Goal: Information Seeking & Learning: Learn about a topic

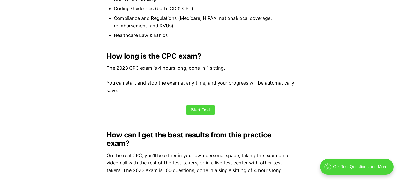
scroll to position [670, 0]
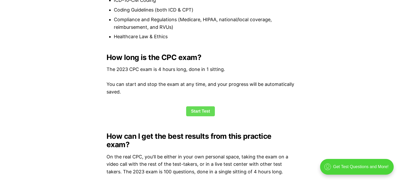
click at [195, 110] on link "Start Test" at bounding box center [200, 111] width 29 height 10
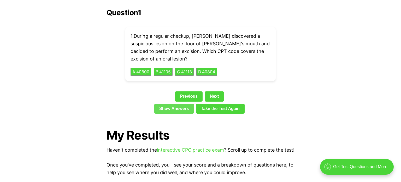
click at [180, 103] on link "Show Answers" at bounding box center [174, 108] width 40 height 10
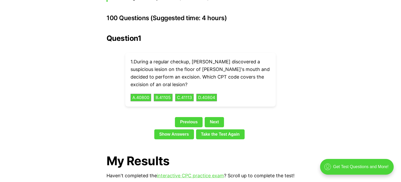
scroll to position [1171, 0]
click at [211, 117] on link "Next" at bounding box center [214, 122] width 19 height 10
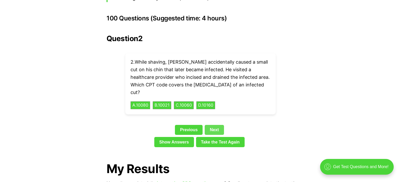
click at [211, 125] on link "Next" at bounding box center [214, 130] width 19 height 10
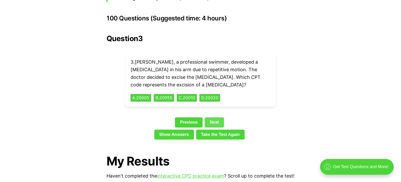
click at [212, 117] on link "Next" at bounding box center [214, 122] width 19 height 10
click at [216, 118] on link "Next" at bounding box center [214, 122] width 19 height 10
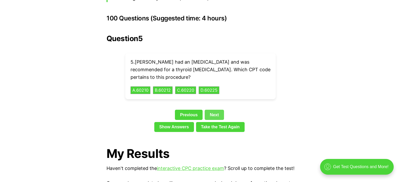
click at [215, 109] on link "Next" at bounding box center [214, 114] width 19 height 10
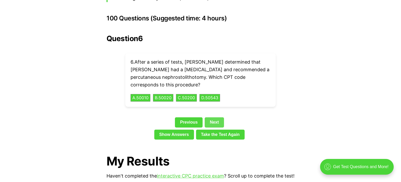
click at [216, 117] on link "Next" at bounding box center [214, 122] width 19 height 10
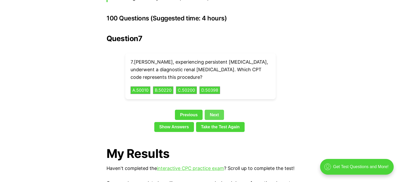
click at [215, 109] on link "Next" at bounding box center [214, 114] width 19 height 10
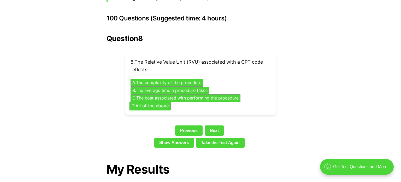
click at [167, 102] on button "D . All of the above" at bounding box center [150, 106] width 41 height 8
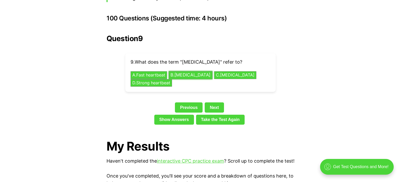
click at [192, 71] on button "B . Slow heartbeat" at bounding box center [191, 75] width 44 height 8
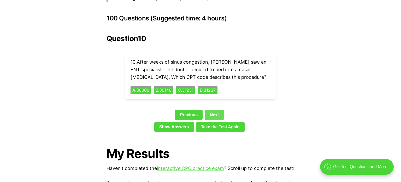
click at [216, 109] on link "Next" at bounding box center [214, 114] width 19 height 10
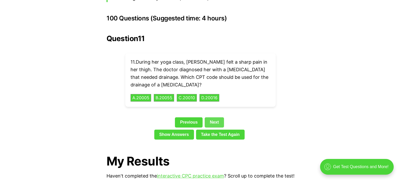
click at [217, 117] on link "Next" at bounding box center [214, 122] width 19 height 10
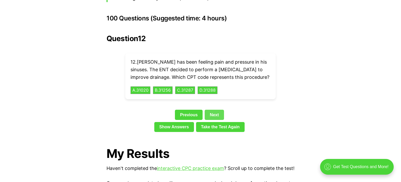
click at [217, 109] on link "Next" at bounding box center [214, 114] width 19 height 10
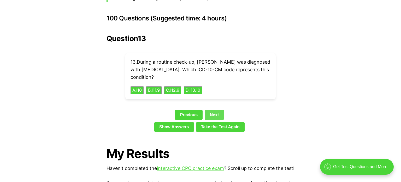
click at [217, 109] on link "Next" at bounding box center [214, 114] width 19 height 10
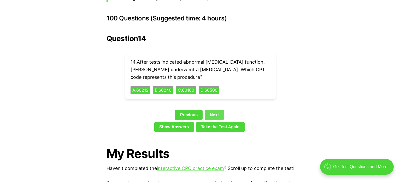
click at [217, 109] on link "Next" at bounding box center [214, 114] width 19 height 10
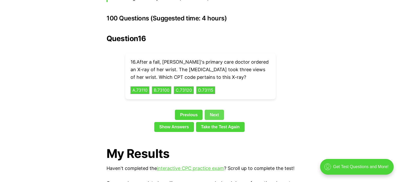
click at [217, 109] on link "Next" at bounding box center [214, 114] width 19 height 10
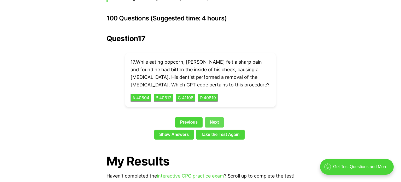
click at [219, 117] on link "Next" at bounding box center [214, 122] width 19 height 10
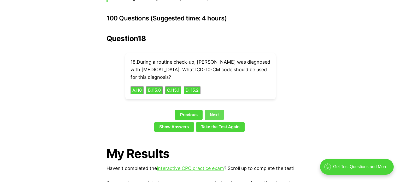
click at [218, 109] on link "Next" at bounding box center [214, 114] width 19 height 10
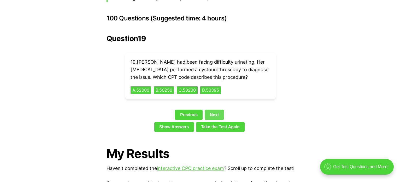
click at [218, 109] on link "Next" at bounding box center [214, 114] width 19 height 10
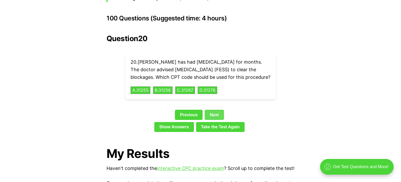
click at [218, 110] on link "Next" at bounding box center [214, 114] width 19 height 10
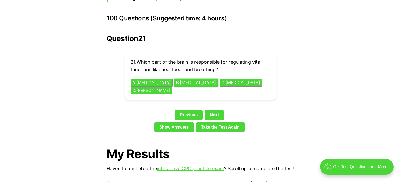
click at [199, 78] on button "B . Medulla Oblongata" at bounding box center [196, 82] width 44 height 8
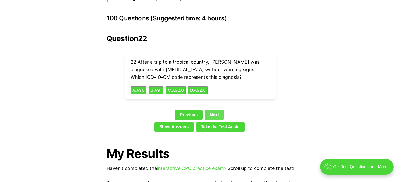
click at [220, 109] on link "Next" at bounding box center [214, 114] width 19 height 10
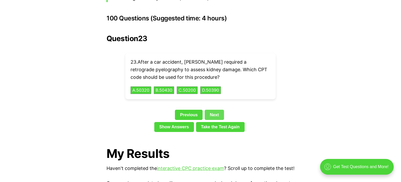
click at [220, 109] on link "Next" at bounding box center [214, 114] width 19 height 10
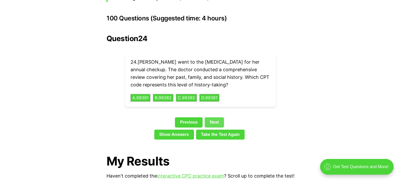
click at [219, 117] on link "Next" at bounding box center [214, 122] width 19 height 10
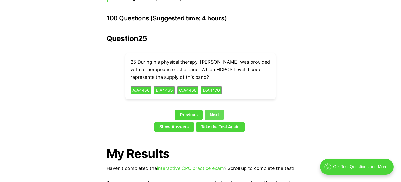
click at [219, 109] on link "Next" at bounding box center [214, 114] width 19 height 10
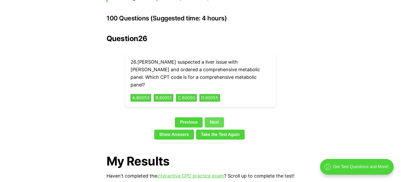
click at [219, 117] on link "Next" at bounding box center [214, 122] width 19 height 10
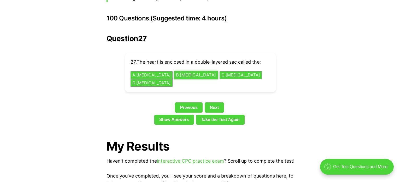
click at [191, 71] on button "B . Myocardium" at bounding box center [196, 75] width 44 height 8
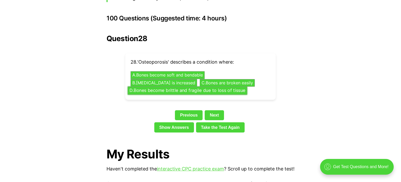
click at [211, 86] on button "D . Bones become brittle and fragile due to loss of tissue" at bounding box center [188, 90] width 120 height 8
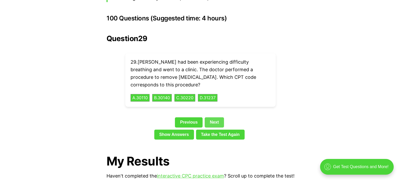
click at [219, 117] on link "Next" at bounding box center [214, 122] width 19 height 10
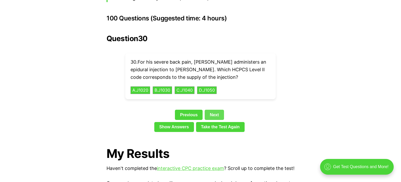
click at [219, 109] on link "Next" at bounding box center [214, 114] width 19 height 10
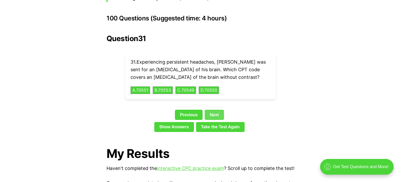
click at [219, 109] on link "Next" at bounding box center [214, 114] width 19 height 10
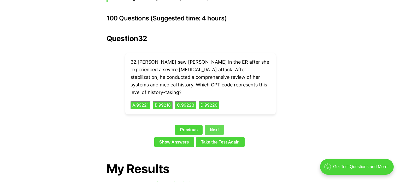
click at [219, 125] on link "Next" at bounding box center [214, 130] width 19 height 10
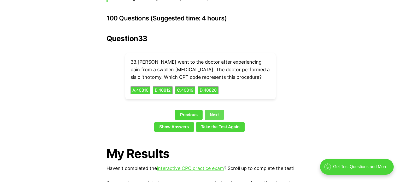
click at [219, 109] on link "Next" at bounding box center [214, 114] width 19 height 10
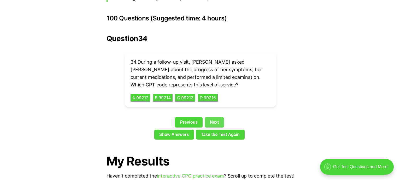
click at [218, 117] on link "Next" at bounding box center [214, 122] width 19 height 10
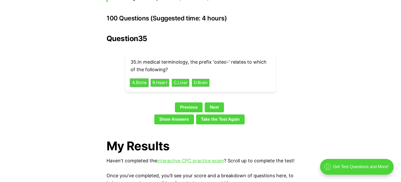
click at [139, 78] on button "A . Bone" at bounding box center [139, 82] width 18 height 8
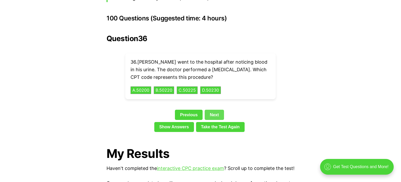
click at [215, 109] on link "Next" at bounding box center [214, 114] width 19 height 10
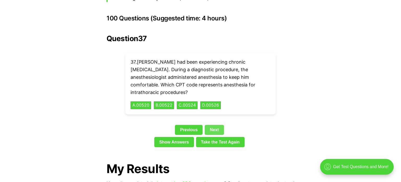
click at [215, 125] on link "Next" at bounding box center [214, 130] width 19 height 10
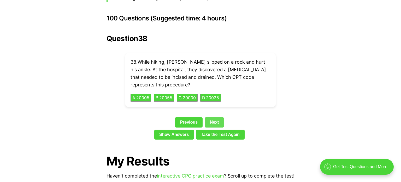
click at [215, 117] on link "Next" at bounding box center [214, 122] width 19 height 10
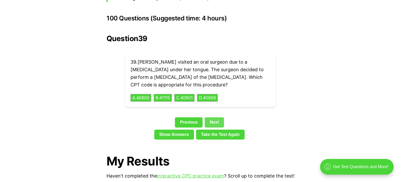
click at [215, 117] on link "Next" at bounding box center [214, 122] width 19 height 10
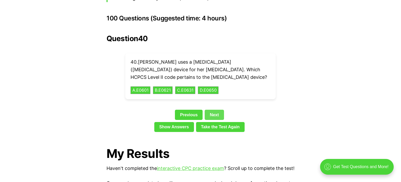
click at [215, 110] on link "Next" at bounding box center [214, 114] width 19 height 10
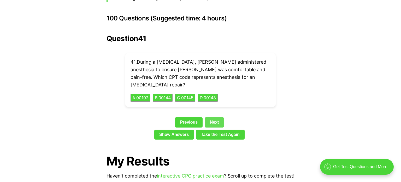
click at [215, 117] on link "Next" at bounding box center [214, 122] width 19 height 10
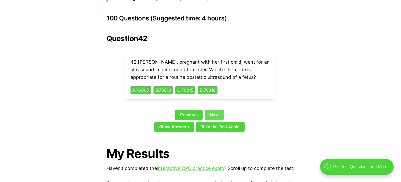
click at [215, 110] on link "Next" at bounding box center [214, 114] width 19 height 10
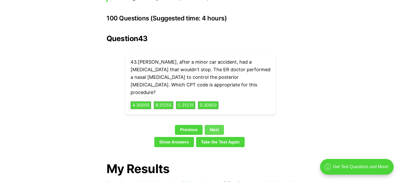
click at [215, 125] on link "Next" at bounding box center [214, 130] width 19 height 10
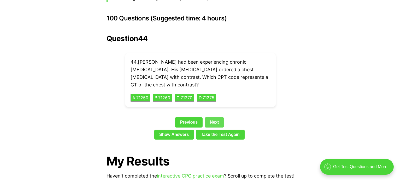
click at [215, 117] on link "Next" at bounding box center [214, 122] width 19 height 10
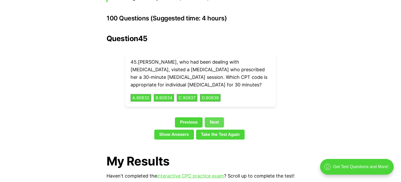
click at [215, 117] on link "Next" at bounding box center [214, 122] width 19 height 10
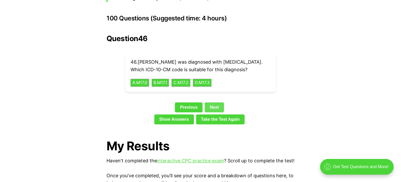
click at [215, 102] on link "Next" at bounding box center [214, 107] width 19 height 10
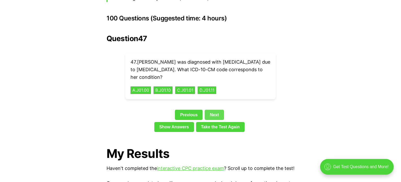
click at [216, 109] on link "Next" at bounding box center [214, 114] width 19 height 10
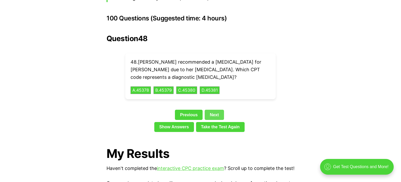
click at [216, 109] on link "Next" at bounding box center [214, 114] width 19 height 10
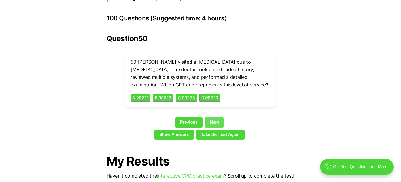
click at [218, 117] on link "Next" at bounding box center [214, 122] width 19 height 10
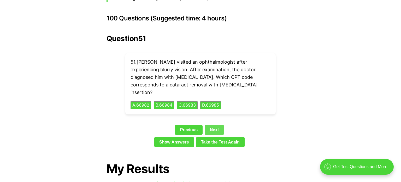
click at [218, 125] on link "Next" at bounding box center [214, 130] width 19 height 10
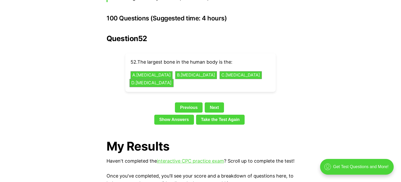
click at [174, 79] on button "D . Fibula" at bounding box center [152, 83] width 44 height 8
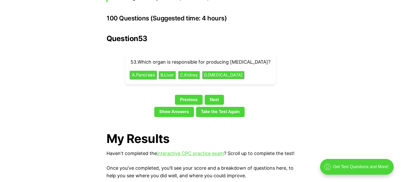
click at [155, 71] on button "A . Pancreas" at bounding box center [143, 75] width 27 height 8
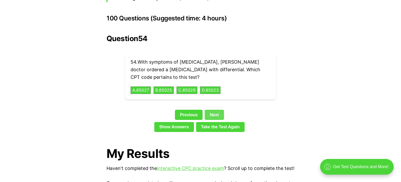
click at [211, 109] on link "Next" at bounding box center [214, 114] width 19 height 10
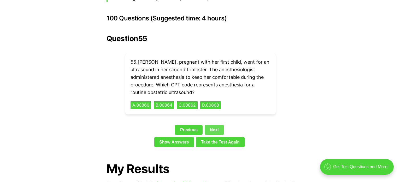
click at [215, 125] on link "Next" at bounding box center [214, 130] width 19 height 10
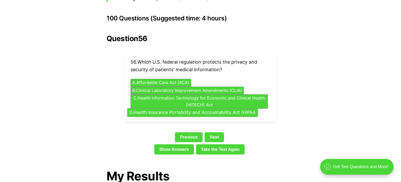
click at [218, 108] on button "D . Health Insurance Portability and Accountability Act (HIPAA" at bounding box center [192, 112] width 130 height 8
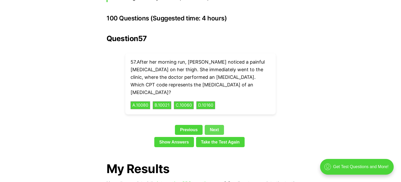
click at [218, 125] on link "Next" at bounding box center [214, 130] width 19 height 10
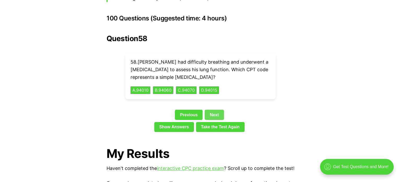
click at [208, 109] on link "Next" at bounding box center [214, 114] width 19 height 10
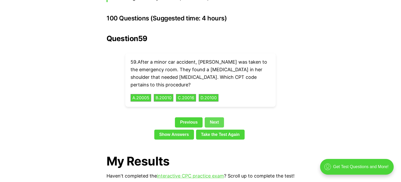
click at [208, 117] on link "Next" at bounding box center [214, 122] width 19 height 10
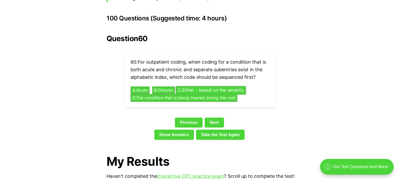
click at [191, 86] on button "C . Either - based on the severity" at bounding box center [211, 90] width 70 height 8
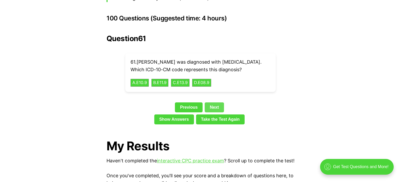
click at [210, 103] on link "Next" at bounding box center [214, 107] width 19 height 10
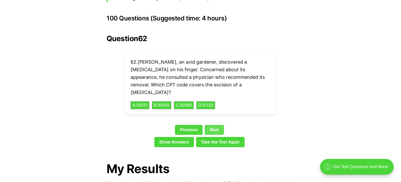
click at [213, 125] on link "Next" at bounding box center [214, 130] width 19 height 10
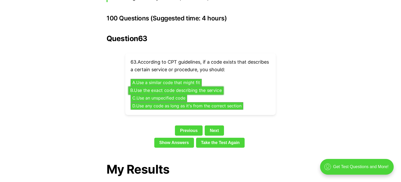
click at [211, 86] on button "B . Use the exact code describing the service" at bounding box center [175, 90] width 95 height 8
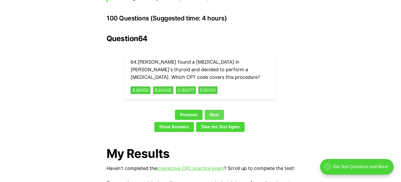
click at [215, 109] on link "Next" at bounding box center [214, 114] width 19 height 10
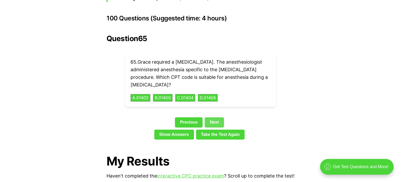
click at [217, 117] on link "Next" at bounding box center [214, 122] width 19 height 10
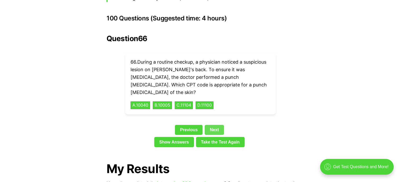
click at [217, 125] on link "Next" at bounding box center [214, 130] width 19 height 10
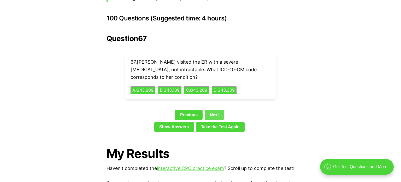
click at [217, 109] on link "Next" at bounding box center [214, 114] width 19 height 10
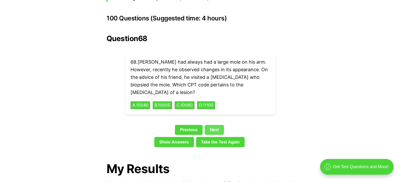
click at [219, 125] on link "Next" at bounding box center [214, 130] width 19 height 10
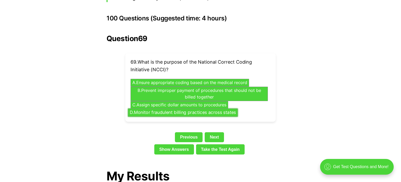
click at [222, 108] on button "D . Monitor fraudulent billing practices across states" at bounding box center [183, 112] width 110 height 8
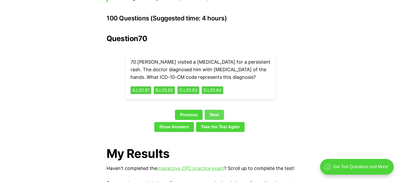
click at [218, 109] on link "Next" at bounding box center [214, 114] width 19 height 10
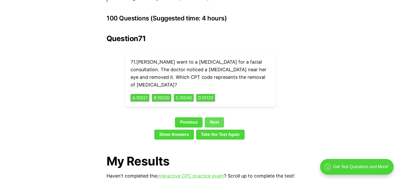
click at [218, 117] on link "Next" at bounding box center [214, 122] width 19 height 10
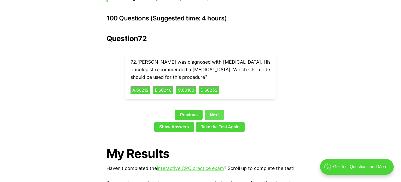
click at [218, 109] on link "Next" at bounding box center [214, 114] width 19 height 10
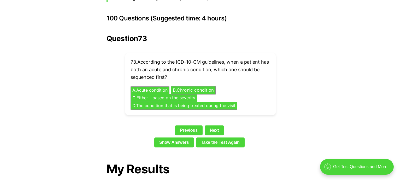
click at [197, 86] on button "B . Chronic condition" at bounding box center [193, 90] width 45 height 8
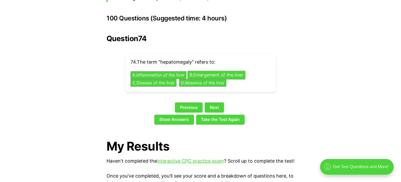
click at [225, 71] on button "B . Enlargement of the liver" at bounding box center [217, 75] width 58 height 8
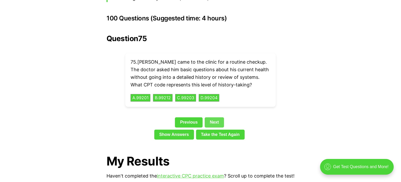
click at [217, 117] on link "Next" at bounding box center [214, 122] width 19 height 10
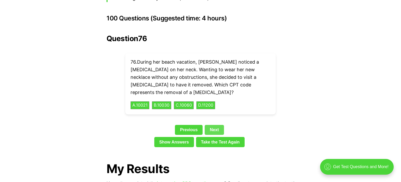
click at [217, 125] on link "Next" at bounding box center [214, 130] width 19 height 10
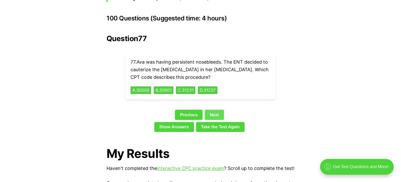
click at [217, 109] on link "Next" at bounding box center [214, 114] width 19 height 10
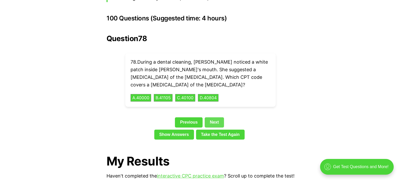
click at [217, 117] on link "Next" at bounding box center [214, 122] width 19 height 10
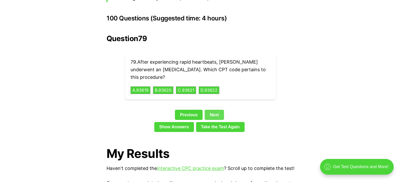
click at [217, 109] on link "Next" at bounding box center [214, 114] width 19 height 10
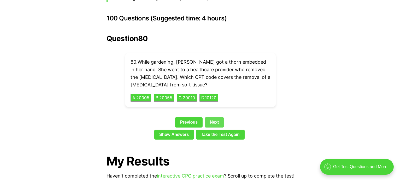
click at [218, 117] on link "Next" at bounding box center [214, 122] width 19 height 10
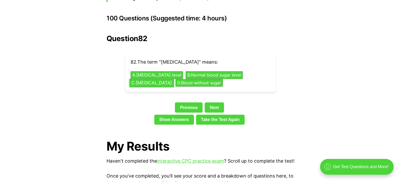
click at [172, 79] on button "C . High blood sugar level" at bounding box center [152, 83] width 44 height 8
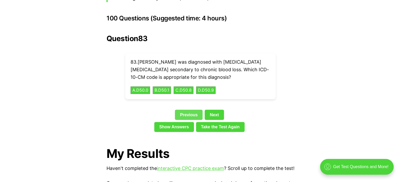
click at [181, 109] on link "Previous" at bounding box center [189, 114] width 28 height 10
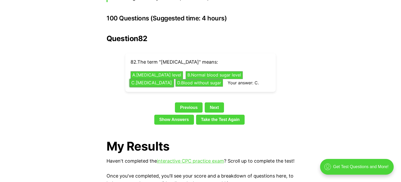
click at [174, 79] on button "C . High blood sugar level" at bounding box center [152, 83] width 44 height 8
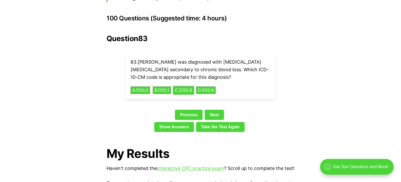
click at [179, 77] on div "83 . Julie was diagnosed with iron-deficiency anemia secondary to chronic blood…" at bounding box center [200, 76] width 150 height 46
click at [198, 109] on link "Previous" at bounding box center [189, 114] width 28 height 10
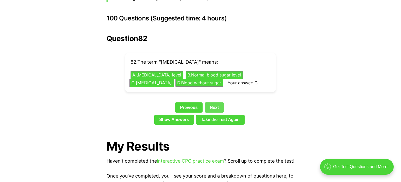
click at [218, 102] on link "Next" at bounding box center [214, 107] width 19 height 10
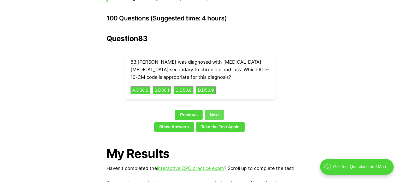
click at [218, 109] on link "Next" at bounding box center [214, 114] width 19 height 10
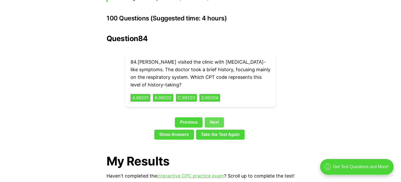
click at [218, 117] on link "Next" at bounding box center [214, 122] width 19 height 10
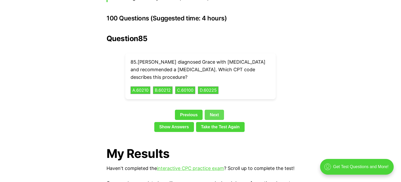
click at [217, 109] on link "Next" at bounding box center [214, 114] width 19 height 10
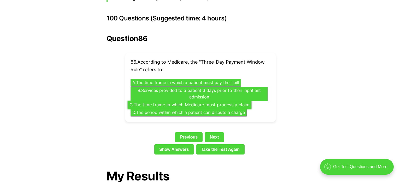
click at [223, 101] on button "C . The time frame in which Medicare must process a claim" at bounding box center [190, 105] width 124 height 8
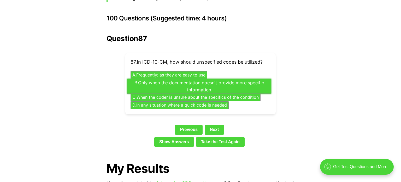
click at [241, 78] on button "B . Only when the documentation doesn't provide more specific information" at bounding box center [199, 85] width 144 height 15
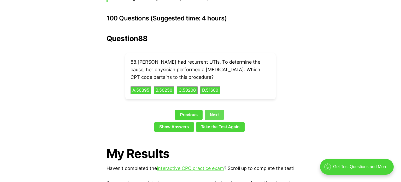
click at [219, 109] on link "Next" at bounding box center [214, 114] width 19 height 10
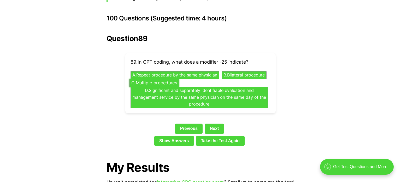
click at [179, 79] on button "C . Multiple procedures" at bounding box center [154, 83] width 50 height 8
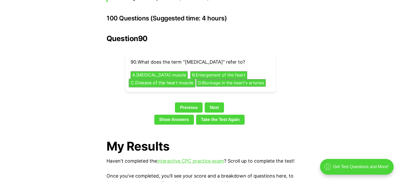
click at [192, 79] on button "C . Disease of the heart muscle" at bounding box center [162, 83] width 66 height 8
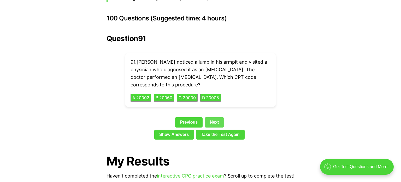
click at [217, 118] on link "Next" at bounding box center [214, 122] width 19 height 10
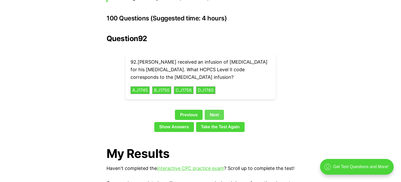
click at [215, 109] on link "Next" at bounding box center [214, 114] width 19 height 10
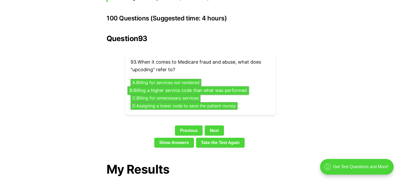
click at [234, 86] on button "B . Billing a higher service code than what was performed" at bounding box center [188, 90] width 121 height 8
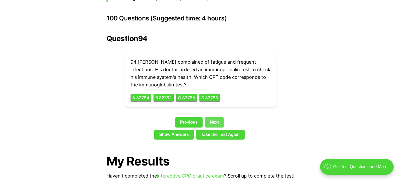
click at [219, 117] on link "Next" at bounding box center [214, 122] width 19 height 10
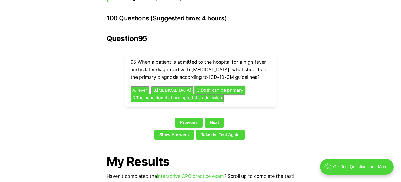
click at [221, 86] on button "C . Both can be primary" at bounding box center [220, 90] width 50 height 8
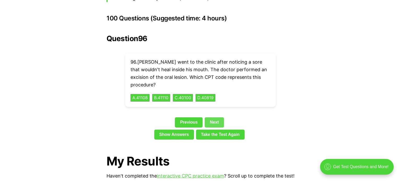
click at [219, 117] on link "Next" at bounding box center [214, 122] width 19 height 10
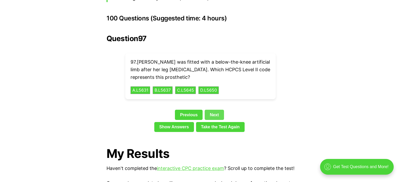
click at [219, 109] on link "Next" at bounding box center [214, 114] width 19 height 10
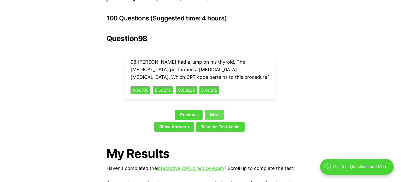
click at [219, 109] on link "Next" at bounding box center [214, 114] width 19 height 10
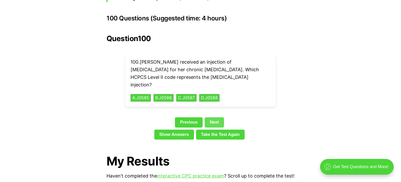
click at [219, 117] on link "Next" at bounding box center [214, 122] width 19 height 10
click at [214, 117] on link "Next" at bounding box center [214, 122] width 19 height 10
click at [217, 117] on link "Next" at bounding box center [214, 122] width 19 height 10
click at [210, 117] on link "Next" at bounding box center [214, 122] width 19 height 10
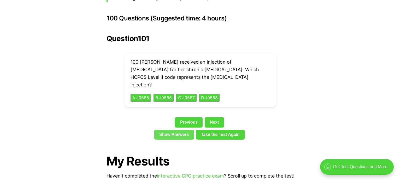
click at [190, 129] on link "Show Answers" at bounding box center [174, 134] width 40 height 10
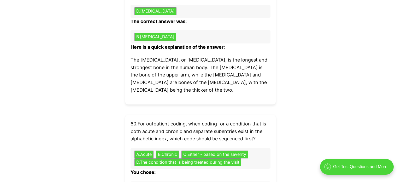
scroll to position [2165, 0]
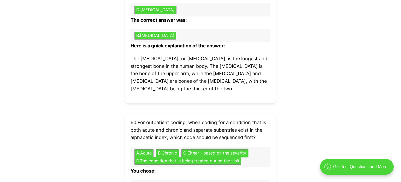
click at [190, 149] on button "C . Either - based on the severity" at bounding box center [215, 153] width 67 height 8
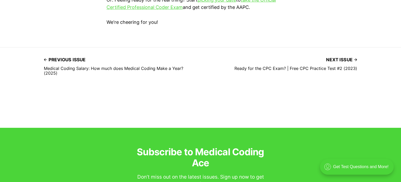
scroll to position [3668, 0]
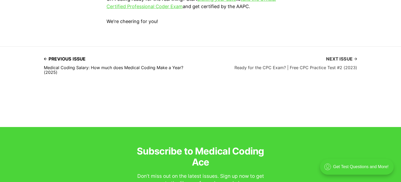
click at [333, 55] on span "Next issue" at bounding box center [341, 59] width 31 height 8
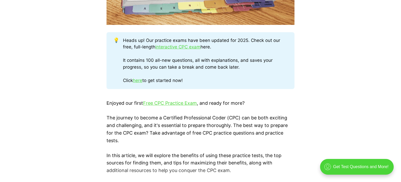
scroll to position [276, 0]
click at [152, 101] on link "Free CPC Practice Exam" at bounding box center [170, 102] width 54 height 5
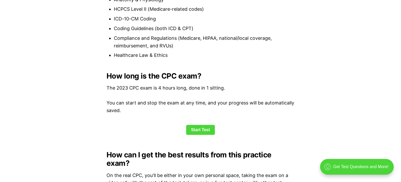
scroll to position [652, 0]
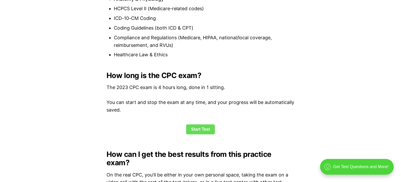
click at [203, 131] on link "Start Test" at bounding box center [200, 129] width 29 height 10
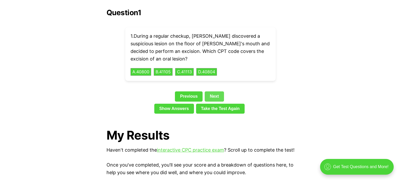
click at [216, 91] on link "Next" at bounding box center [214, 96] width 19 height 10
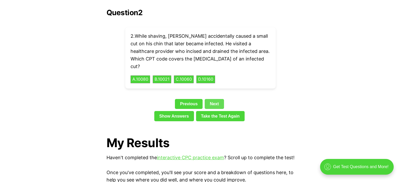
click at [216, 99] on link "Next" at bounding box center [214, 104] width 19 height 10
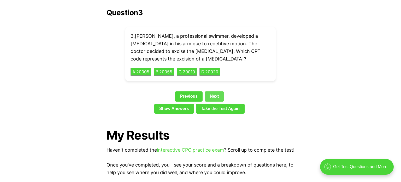
click at [216, 91] on link "Next" at bounding box center [214, 96] width 19 height 10
click at [217, 91] on link "Next" at bounding box center [214, 96] width 19 height 10
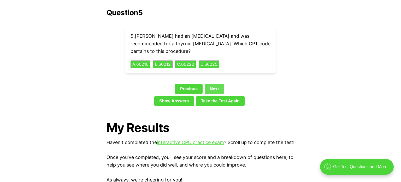
click at [219, 84] on link "Next" at bounding box center [214, 89] width 19 height 10
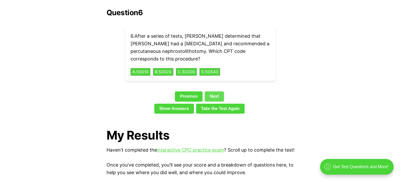
click at [219, 91] on link "Next" at bounding box center [214, 96] width 19 height 10
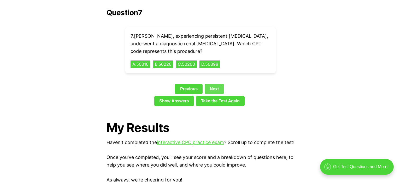
click at [219, 84] on link "Next" at bounding box center [214, 89] width 19 height 10
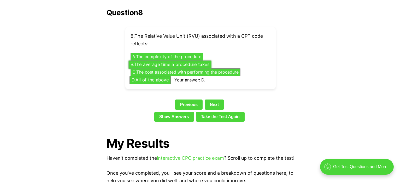
click at [190, 60] on button "B . The average time a procedure takes" at bounding box center [170, 64] width 83 height 8
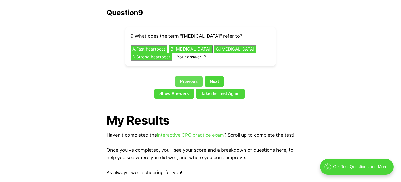
click at [192, 76] on link "Previous" at bounding box center [189, 81] width 28 height 10
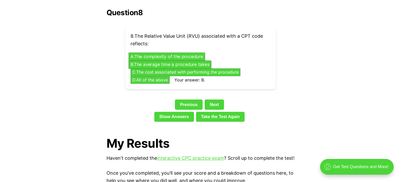
click at [194, 53] on button "A . The complexity of the procedure" at bounding box center [167, 57] width 76 height 8
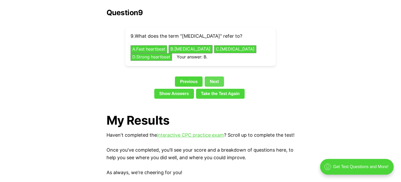
click at [212, 76] on link "Next" at bounding box center [214, 81] width 19 height 10
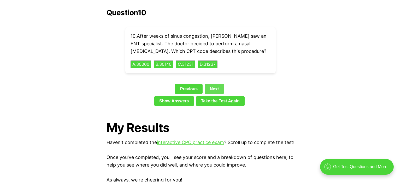
click at [213, 84] on link "Next" at bounding box center [214, 89] width 19 height 10
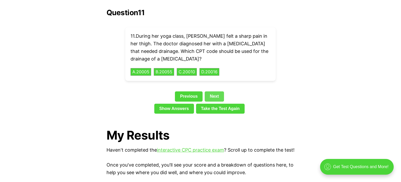
click at [215, 91] on link "Next" at bounding box center [214, 96] width 19 height 10
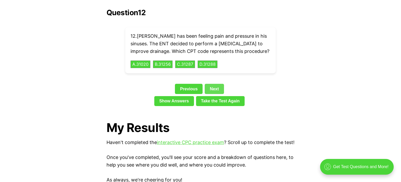
click at [215, 84] on link "Next" at bounding box center [214, 89] width 19 height 10
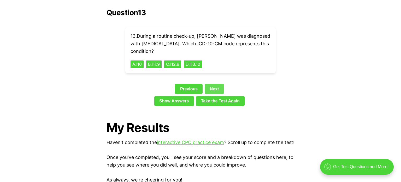
click at [215, 84] on link "Next" at bounding box center [214, 89] width 19 height 10
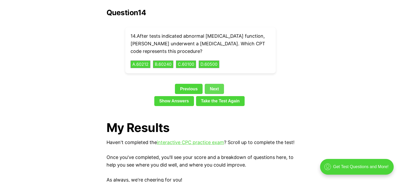
click at [215, 84] on link "Next" at bounding box center [214, 89] width 19 height 10
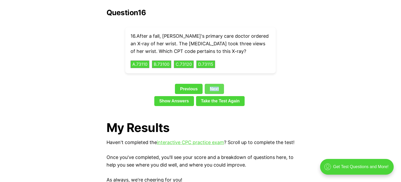
click at [215, 84] on link "Next" at bounding box center [214, 89] width 19 height 10
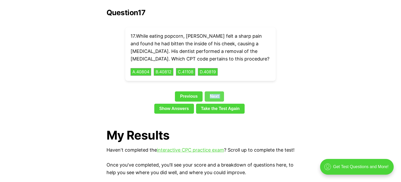
click at [215, 91] on link "Next" at bounding box center [214, 96] width 19 height 10
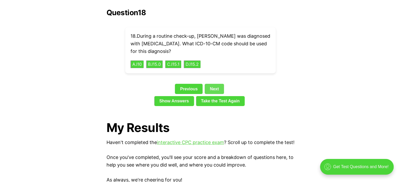
click at [215, 84] on link "Next" at bounding box center [214, 89] width 19 height 10
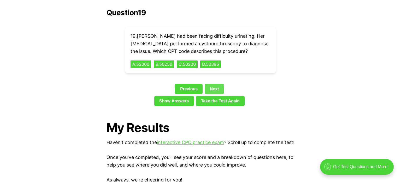
click at [215, 84] on link "Next" at bounding box center [214, 89] width 19 height 10
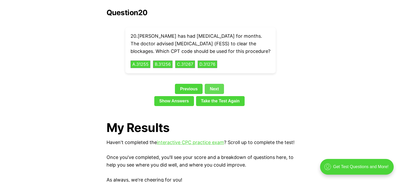
click at [215, 85] on link "Next" at bounding box center [214, 89] width 19 height 10
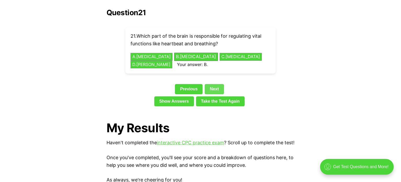
click at [215, 84] on link "Next" at bounding box center [214, 89] width 19 height 10
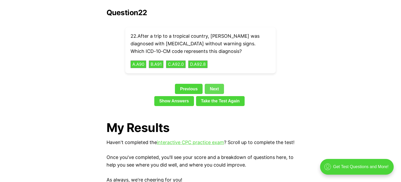
click at [215, 84] on link "Next" at bounding box center [214, 89] width 19 height 10
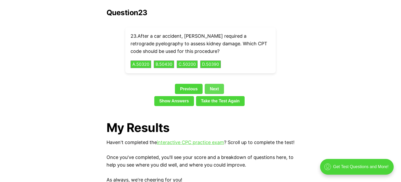
click at [215, 84] on link "Next" at bounding box center [214, 89] width 19 height 10
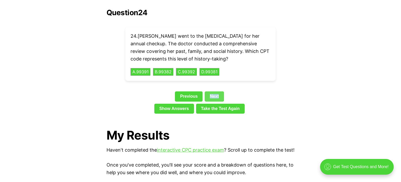
click at [216, 91] on link "Next" at bounding box center [214, 96] width 19 height 10
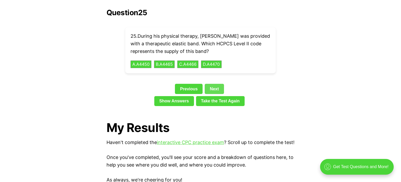
click at [216, 84] on link "Next" at bounding box center [214, 89] width 19 height 10
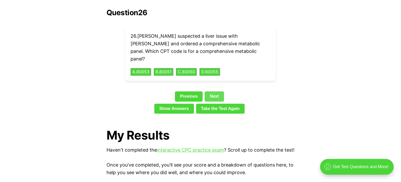
click at [216, 91] on link "Next" at bounding box center [214, 96] width 19 height 10
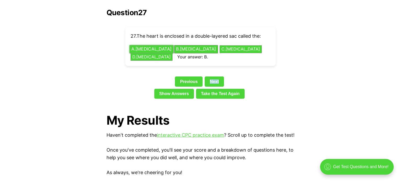
click at [136, 45] on button "A . [MEDICAL_DATA]" at bounding box center [152, 49] width 44 height 8
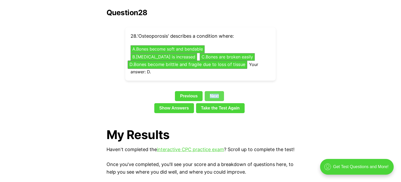
click at [213, 91] on link "Next" at bounding box center [214, 96] width 19 height 10
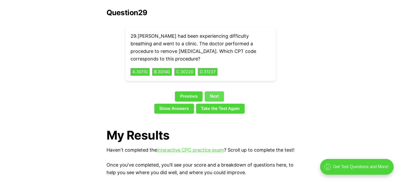
click at [214, 91] on link "Next" at bounding box center [214, 96] width 19 height 10
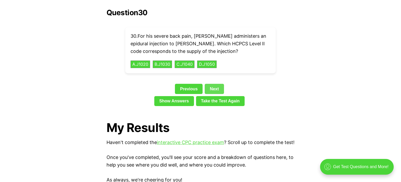
click at [214, 84] on link "Next" at bounding box center [214, 89] width 19 height 10
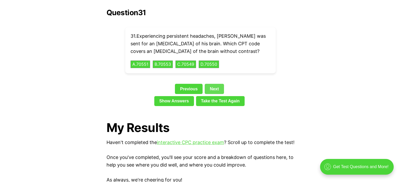
click at [214, 84] on link "Next" at bounding box center [214, 89] width 19 height 10
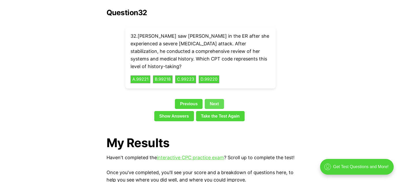
click at [215, 99] on link "Next" at bounding box center [214, 104] width 19 height 10
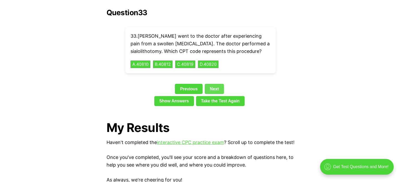
click at [215, 84] on link "Next" at bounding box center [214, 89] width 19 height 10
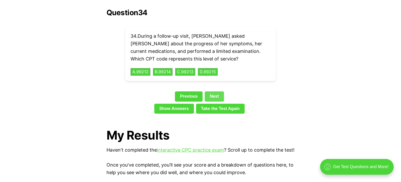
click at [216, 91] on link "Next" at bounding box center [214, 96] width 19 height 10
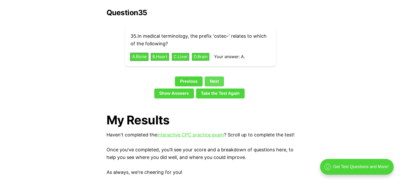
click at [215, 76] on link "Next" at bounding box center [214, 81] width 19 height 10
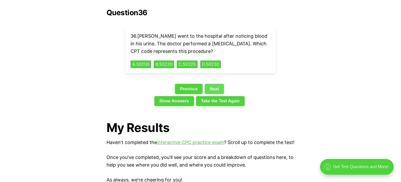
click at [217, 84] on link "Next" at bounding box center [214, 89] width 19 height 10
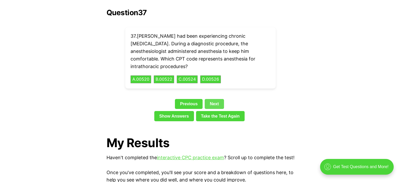
click at [218, 99] on link "Next" at bounding box center [214, 104] width 19 height 10
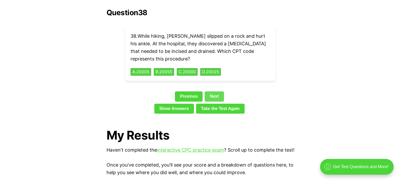
click at [218, 91] on link "Next" at bounding box center [214, 96] width 19 height 10
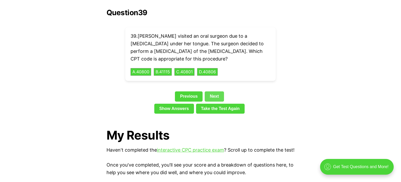
click at [218, 91] on link "Next" at bounding box center [214, 96] width 19 height 10
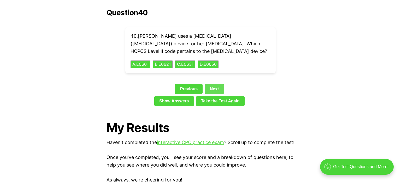
click at [218, 84] on link "Next" at bounding box center [214, 89] width 19 height 10
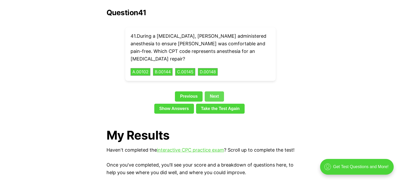
click at [218, 91] on link "Next" at bounding box center [214, 96] width 19 height 10
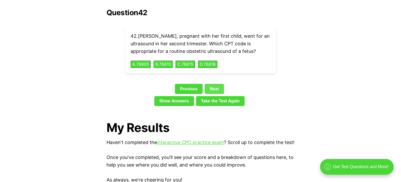
click at [218, 84] on link "Next" at bounding box center [214, 89] width 19 height 10
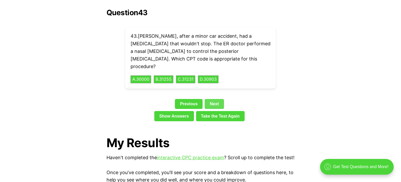
click at [219, 99] on link "Next" at bounding box center [214, 104] width 19 height 10
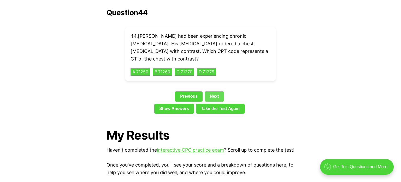
click at [218, 91] on link "Next" at bounding box center [214, 96] width 19 height 10
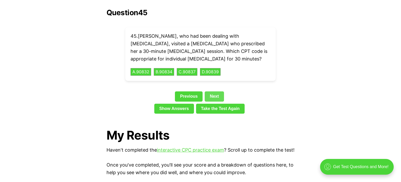
click at [220, 91] on link "Next" at bounding box center [214, 96] width 19 height 10
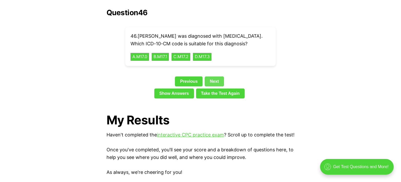
click at [218, 76] on link "Next" at bounding box center [214, 81] width 19 height 10
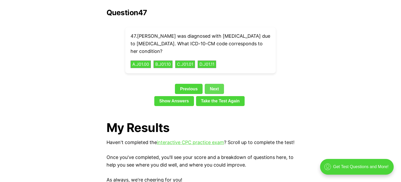
click at [218, 84] on link "Next" at bounding box center [214, 89] width 19 height 10
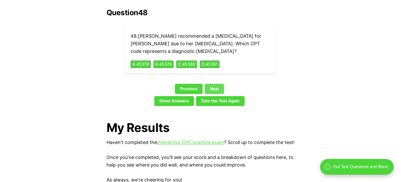
click at [218, 84] on link "Next" at bounding box center [214, 89] width 19 height 10
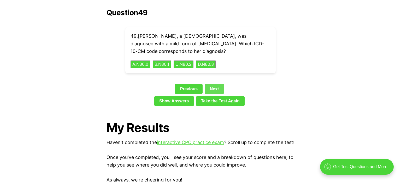
click at [218, 84] on link "Next" at bounding box center [214, 89] width 19 height 10
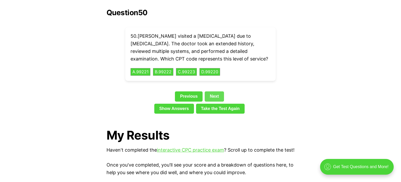
click at [215, 91] on link "Next" at bounding box center [214, 96] width 19 height 10
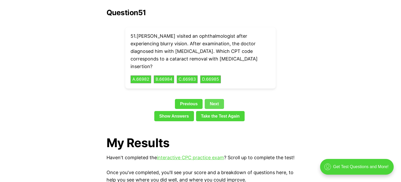
click at [215, 99] on link "Next" at bounding box center [214, 104] width 19 height 10
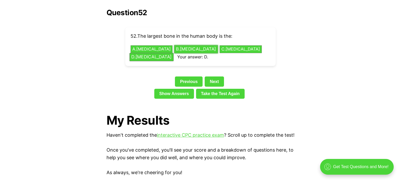
click at [175, 45] on button "B . [MEDICAL_DATA]" at bounding box center [196, 49] width 44 height 8
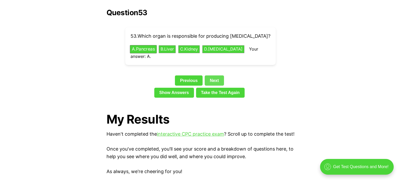
click at [216, 75] on link "Next" at bounding box center [214, 80] width 19 height 10
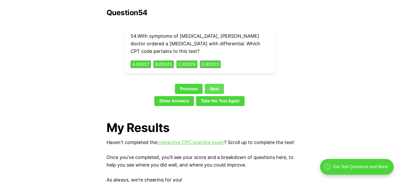
click at [217, 84] on link "Next" at bounding box center [214, 89] width 19 height 10
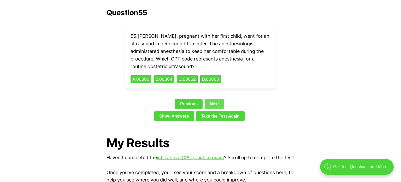
click at [217, 99] on link "Next" at bounding box center [214, 104] width 19 height 10
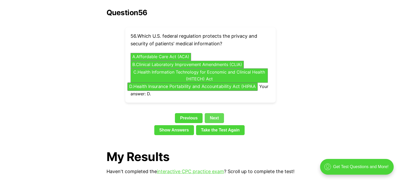
click at [216, 113] on link "Next" at bounding box center [214, 118] width 19 height 10
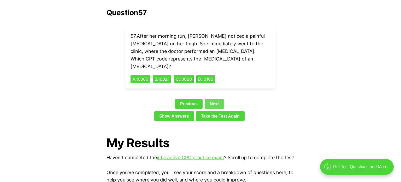
click at [218, 99] on link "Next" at bounding box center [214, 104] width 19 height 10
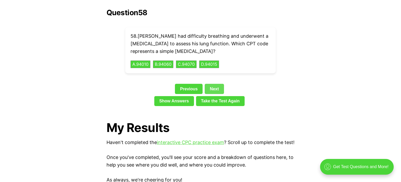
click at [220, 84] on link "Next" at bounding box center [214, 89] width 19 height 10
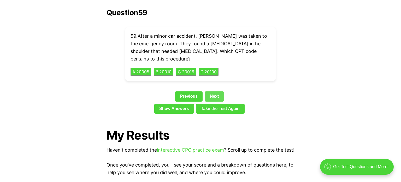
click at [220, 91] on link "Next" at bounding box center [214, 96] width 19 height 10
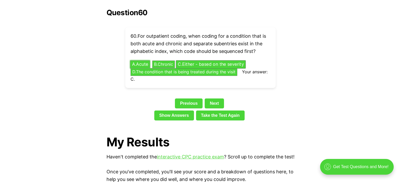
click at [142, 60] on button "A . Acute" at bounding box center [140, 64] width 20 height 8
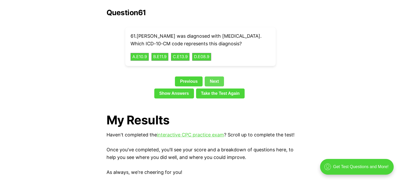
click at [216, 78] on link "Next" at bounding box center [214, 81] width 19 height 10
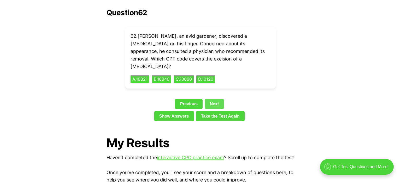
click at [216, 99] on link "Next" at bounding box center [214, 104] width 19 height 10
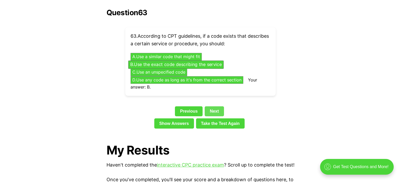
click at [218, 106] on link "Next" at bounding box center [214, 111] width 19 height 10
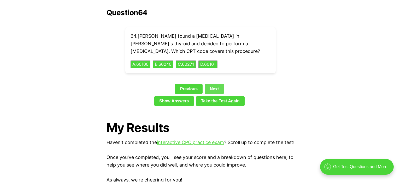
click at [215, 84] on link "Next" at bounding box center [214, 89] width 19 height 10
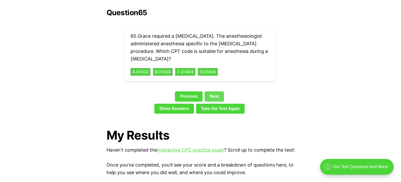
click at [217, 91] on link "Next" at bounding box center [214, 96] width 19 height 10
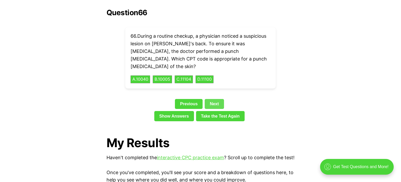
click at [217, 99] on link "Next" at bounding box center [214, 104] width 19 height 10
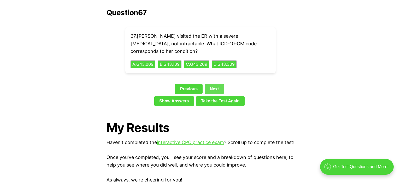
click at [217, 84] on link "Next" at bounding box center [214, 89] width 19 height 10
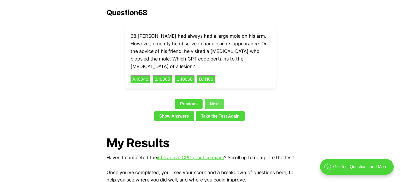
click at [218, 99] on link "Next" at bounding box center [214, 104] width 19 height 10
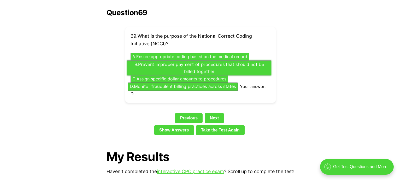
click at [237, 61] on button "B . Prevent improper payment of procedures that should not be billed together" at bounding box center [199, 67] width 144 height 15
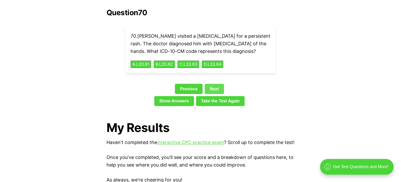
click at [218, 84] on link "Next" at bounding box center [214, 89] width 19 height 10
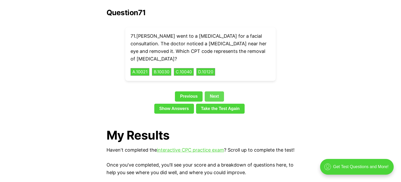
click at [218, 91] on link "Next" at bounding box center [214, 96] width 19 height 10
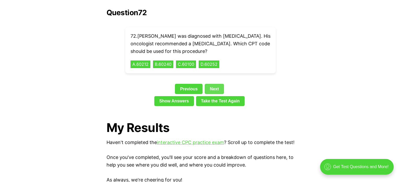
click at [218, 84] on link "Next" at bounding box center [214, 89] width 19 height 10
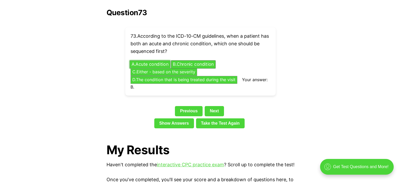
click at [146, 60] on button "A . Acute condition" at bounding box center [150, 64] width 41 height 8
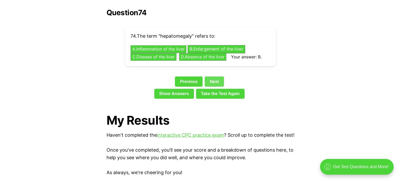
click at [221, 76] on link "Next" at bounding box center [214, 81] width 19 height 10
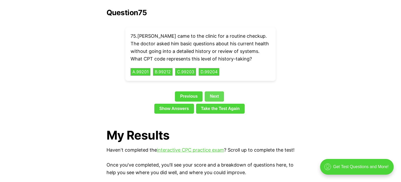
click at [217, 91] on link "Next" at bounding box center [214, 96] width 19 height 10
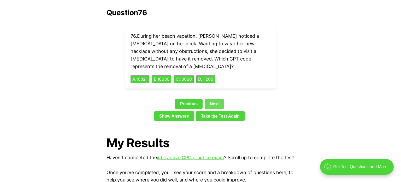
click at [218, 99] on link "Next" at bounding box center [214, 104] width 19 height 10
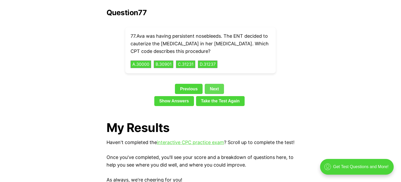
click at [216, 84] on link "Next" at bounding box center [214, 89] width 19 height 10
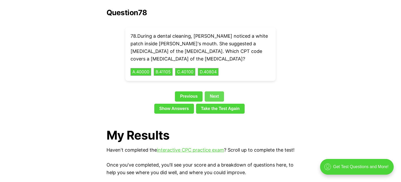
click at [216, 91] on link "Next" at bounding box center [214, 96] width 19 height 10
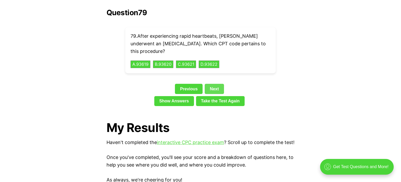
click at [216, 84] on link "Next" at bounding box center [214, 89] width 19 height 10
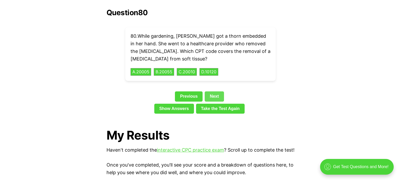
click at [217, 91] on link "Next" at bounding box center [214, 96] width 19 height 10
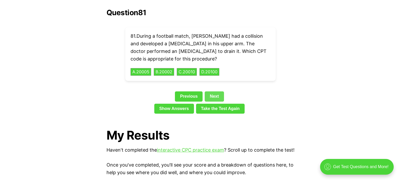
click at [217, 91] on link "Next" at bounding box center [214, 96] width 19 height 10
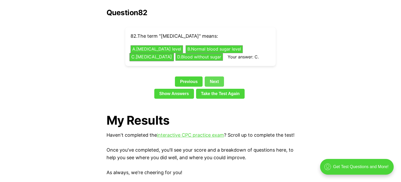
click at [216, 76] on link "Next" at bounding box center [214, 81] width 19 height 10
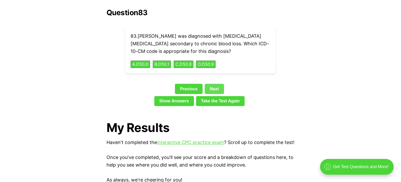
click at [217, 84] on link "Next" at bounding box center [214, 89] width 19 height 10
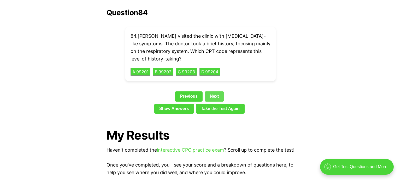
click at [219, 91] on link "Next" at bounding box center [214, 96] width 19 height 10
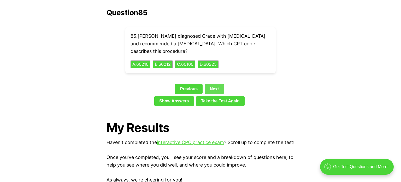
click at [217, 84] on link "Next" at bounding box center [214, 89] width 19 height 10
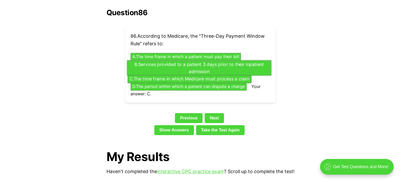
click at [221, 63] on button "B . Services provided to a patient 3 days prior to their inpatient admission" at bounding box center [199, 67] width 144 height 15
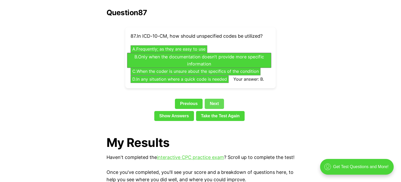
click at [217, 98] on link "Next" at bounding box center [214, 103] width 19 height 10
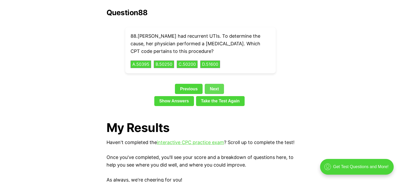
click at [217, 84] on link "Next" at bounding box center [214, 89] width 19 height 10
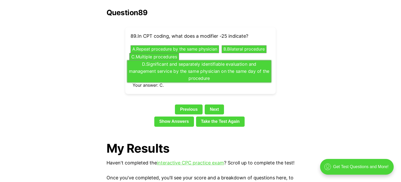
click at [216, 65] on button "D . Significant and separately identifiable evaluation and management service b…" at bounding box center [199, 71] width 144 height 22
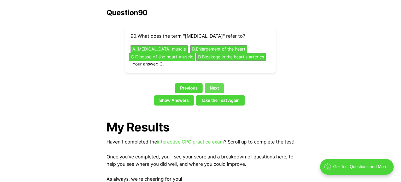
click at [215, 83] on link "Next" at bounding box center [214, 88] width 19 height 10
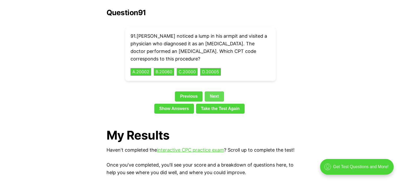
click at [215, 91] on link "Next" at bounding box center [214, 96] width 19 height 10
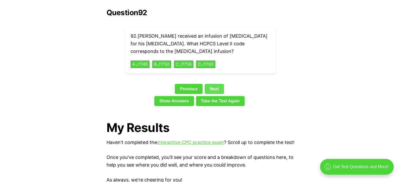
click at [215, 84] on link "Next" at bounding box center [214, 89] width 19 height 10
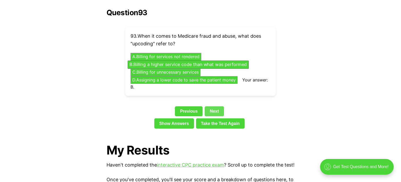
click at [218, 106] on link "Next" at bounding box center [214, 111] width 19 height 10
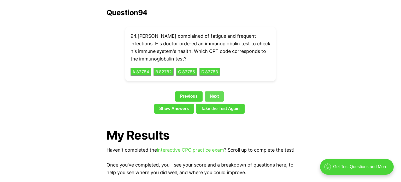
click at [217, 91] on link "Next" at bounding box center [214, 96] width 19 height 10
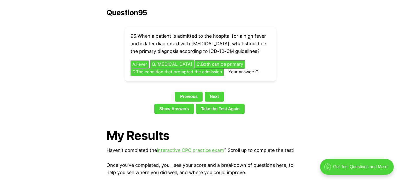
click at [170, 60] on button "B . [MEDICAL_DATA]" at bounding box center [172, 64] width 44 height 8
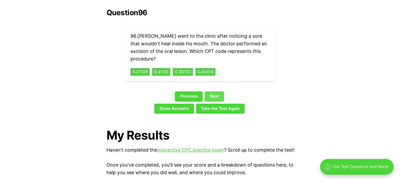
click at [208, 91] on link "Next" at bounding box center [214, 96] width 19 height 10
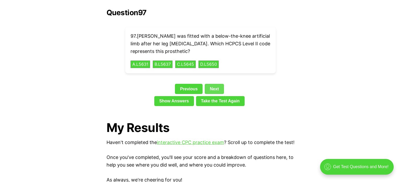
click at [208, 84] on link "Next" at bounding box center [214, 89] width 19 height 10
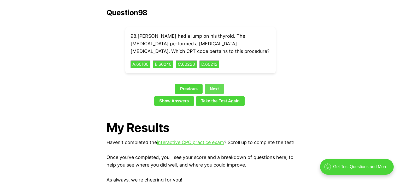
click at [208, 84] on link "Next" at bounding box center [214, 89] width 19 height 10
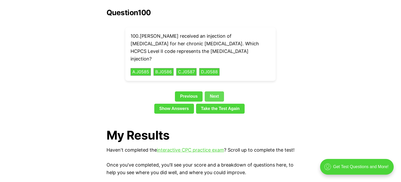
click at [208, 91] on link "Next" at bounding box center [214, 96] width 19 height 10
click at [189, 103] on link "Show Answers" at bounding box center [174, 108] width 40 height 10
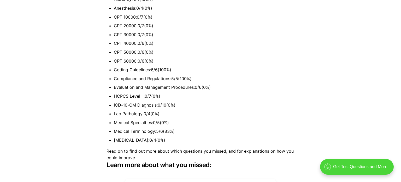
scroll to position [1433, 0]
